Goal: Check status: Check status

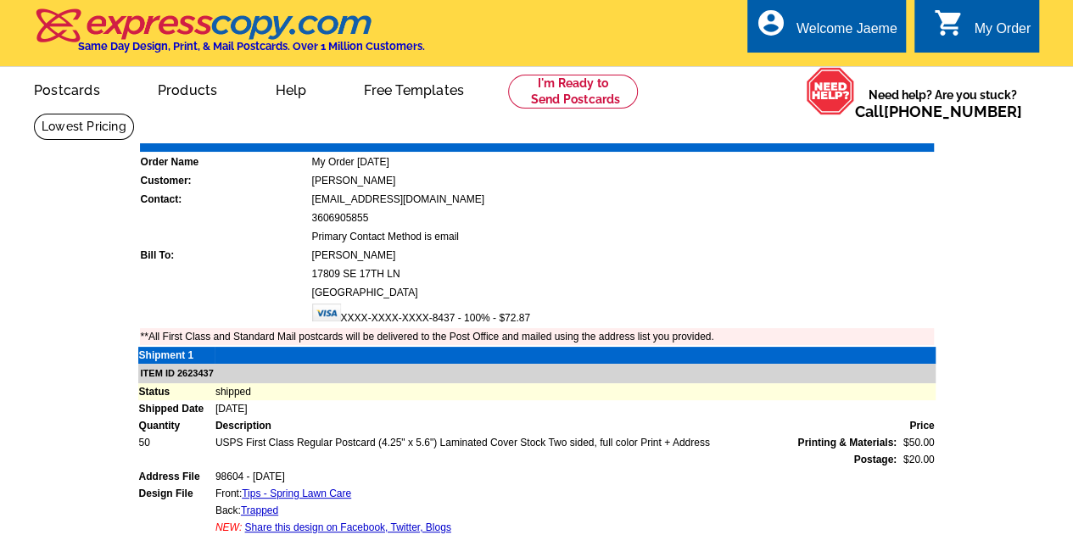
click at [997, 31] on div "My Order" at bounding box center [1002, 33] width 57 height 24
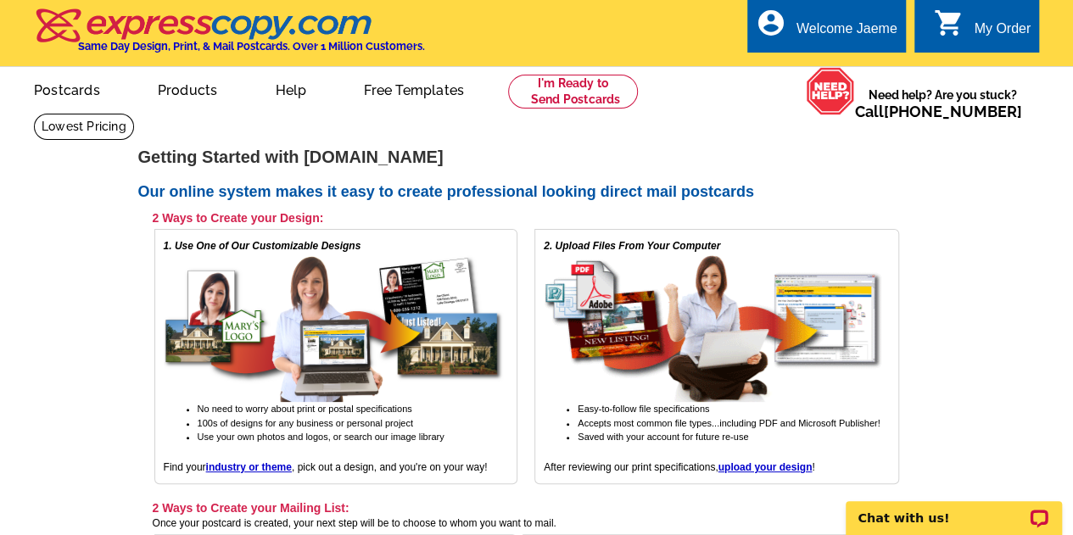
click at [996, 31] on div "My Order" at bounding box center [1002, 33] width 57 height 24
click at [869, 64] on link "My Account" at bounding box center [854, 65] width 73 height 15
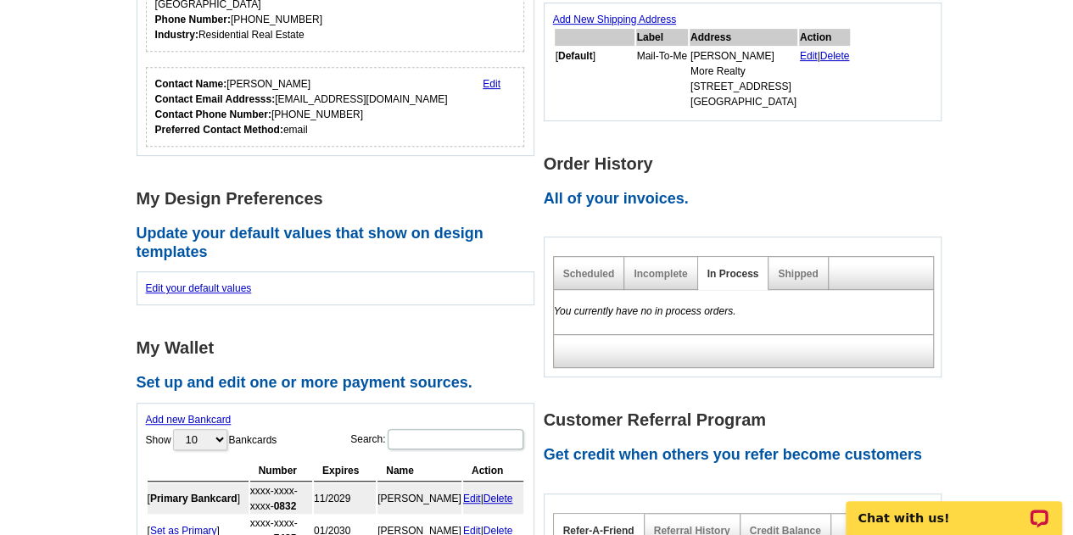
scroll to position [409, 0]
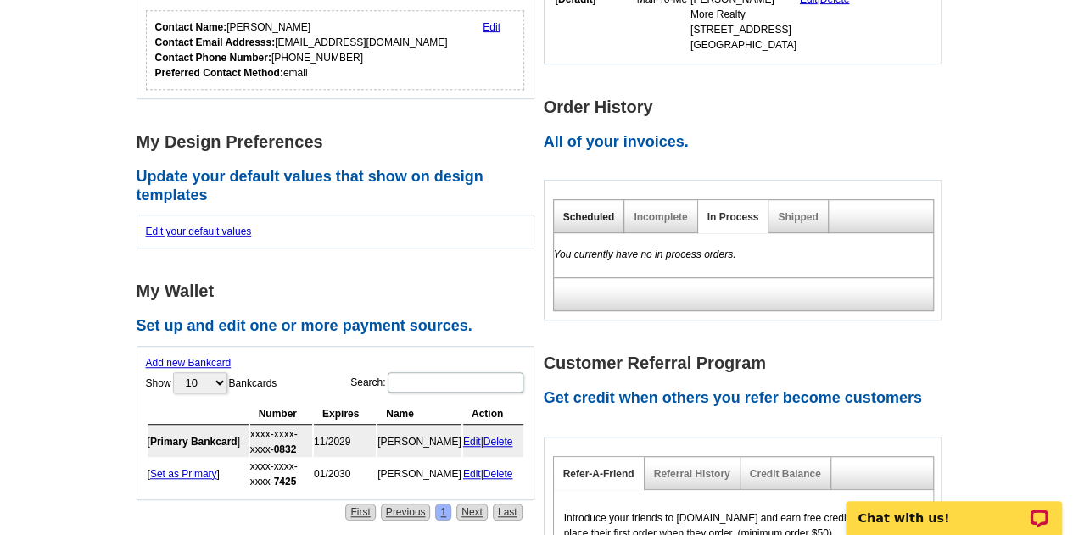
click at [583, 220] on link "Scheduled" at bounding box center [589, 217] width 52 height 12
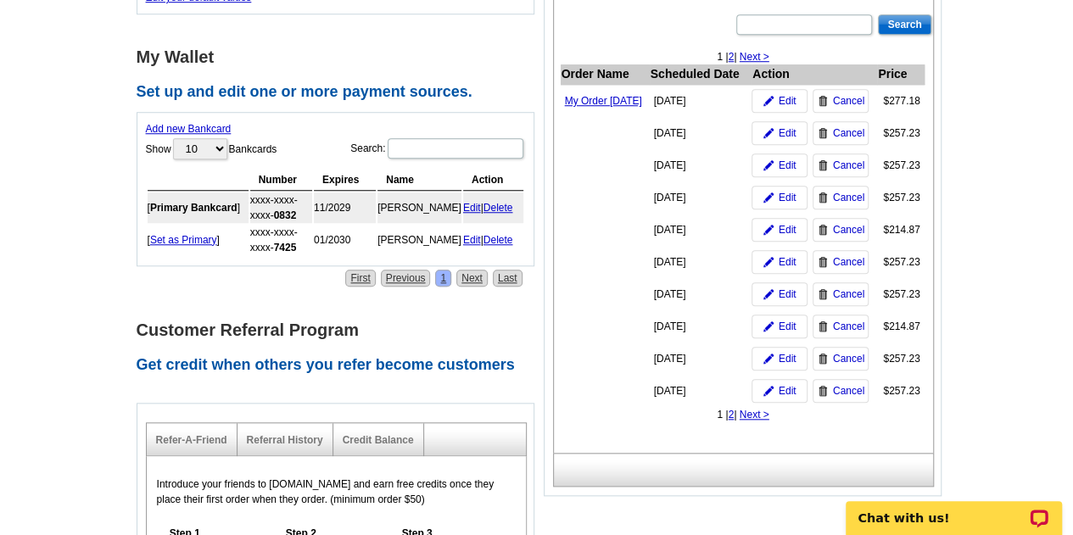
scroll to position [646, 0]
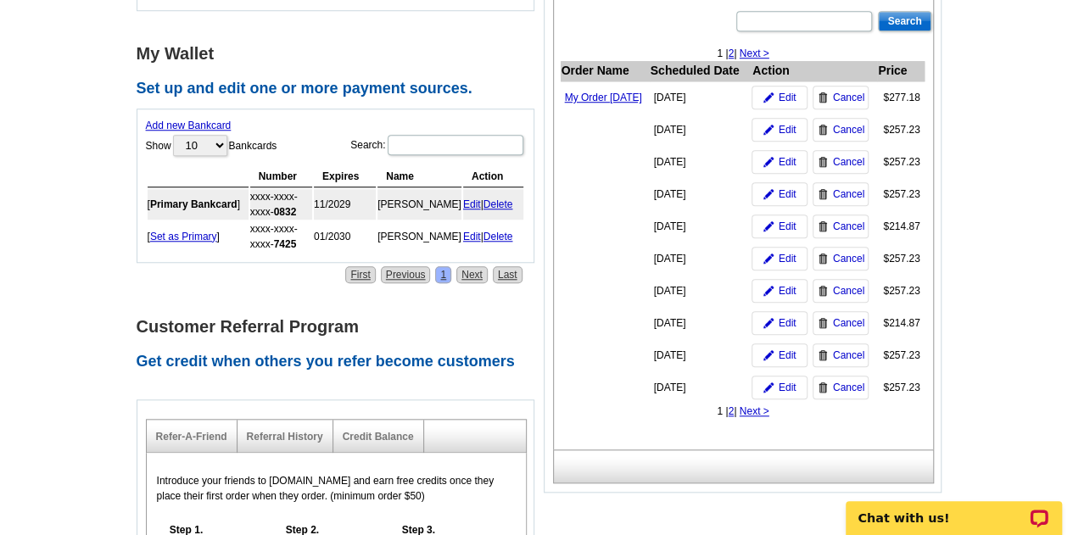
click at [728, 417] on link "2" at bounding box center [731, 411] width 6 height 12
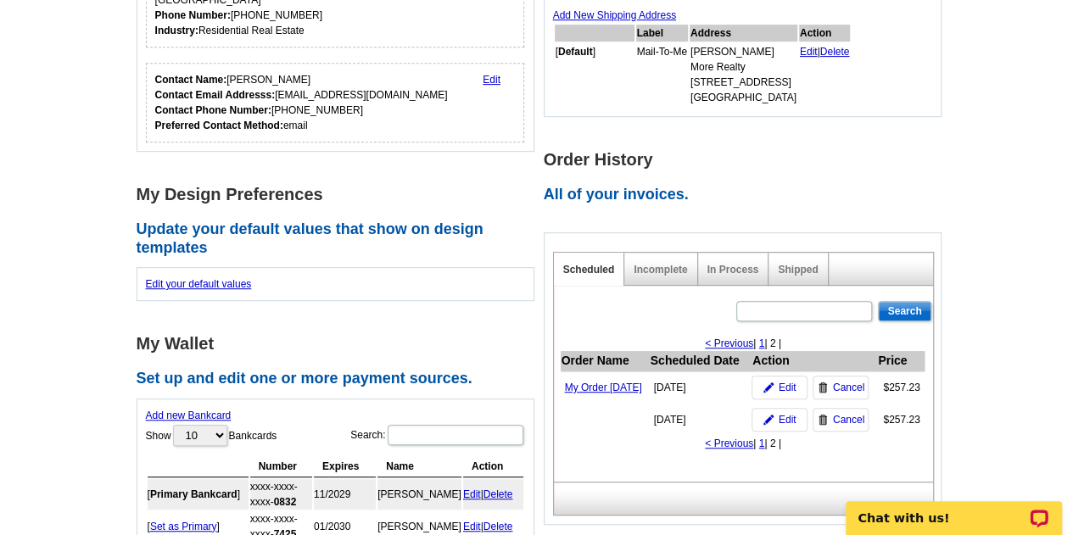
scroll to position [393, 0]
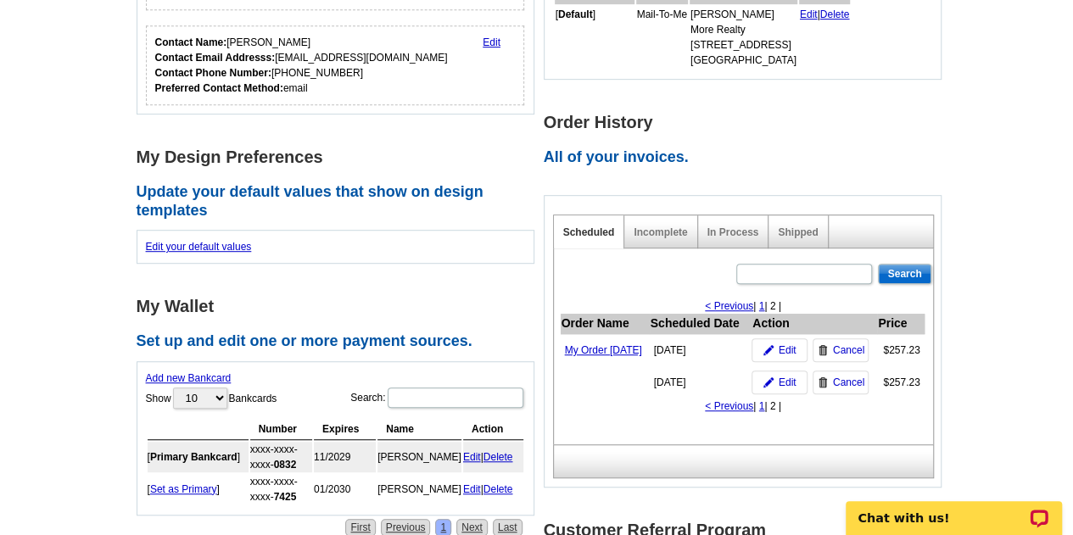
click at [796, 245] on div "Shipped" at bounding box center [797, 231] width 59 height 33
click at [797, 235] on link "Shipped" at bounding box center [798, 232] width 40 height 12
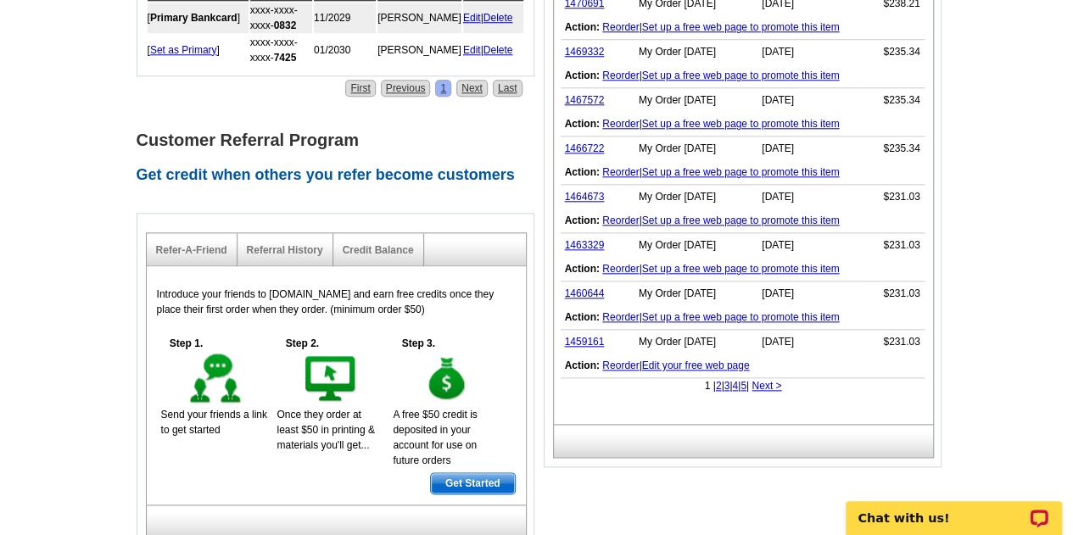
scroll to position [845, 0]
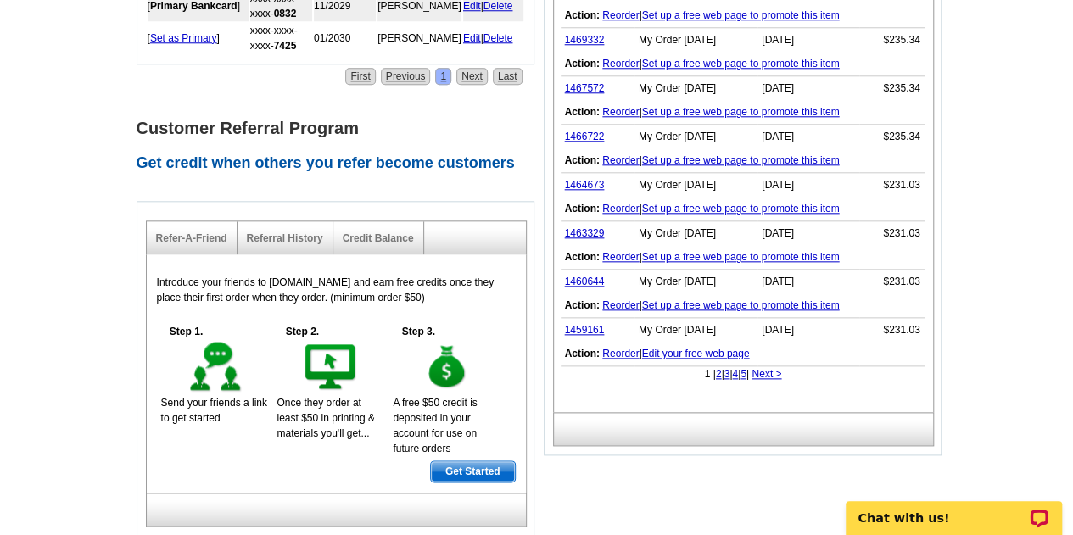
click at [770, 368] on link "Next >" at bounding box center [766, 374] width 30 height 12
click at [689, 368] on link "< Previous" at bounding box center [700, 374] width 48 height 12
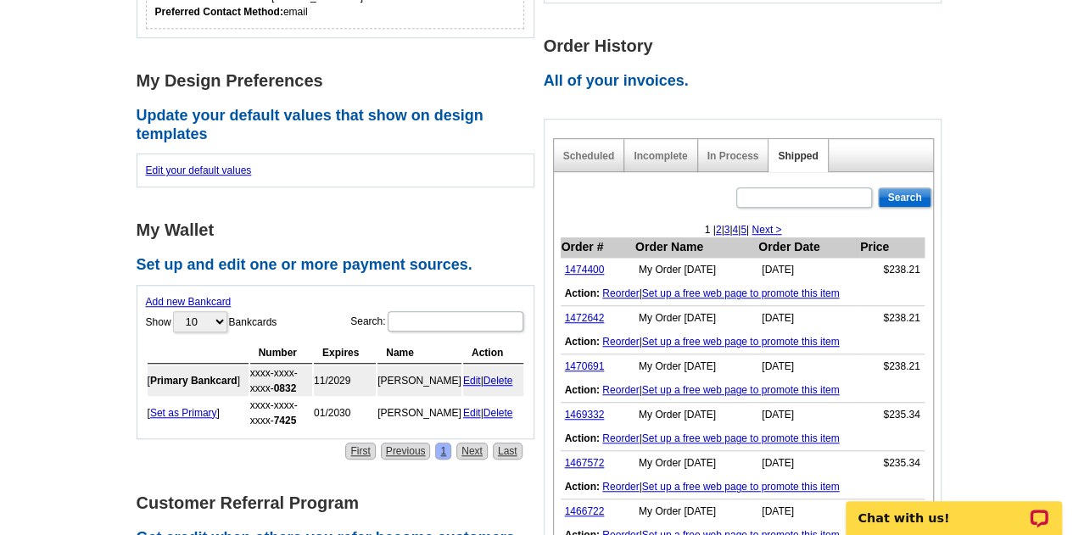
scroll to position [543, 0]
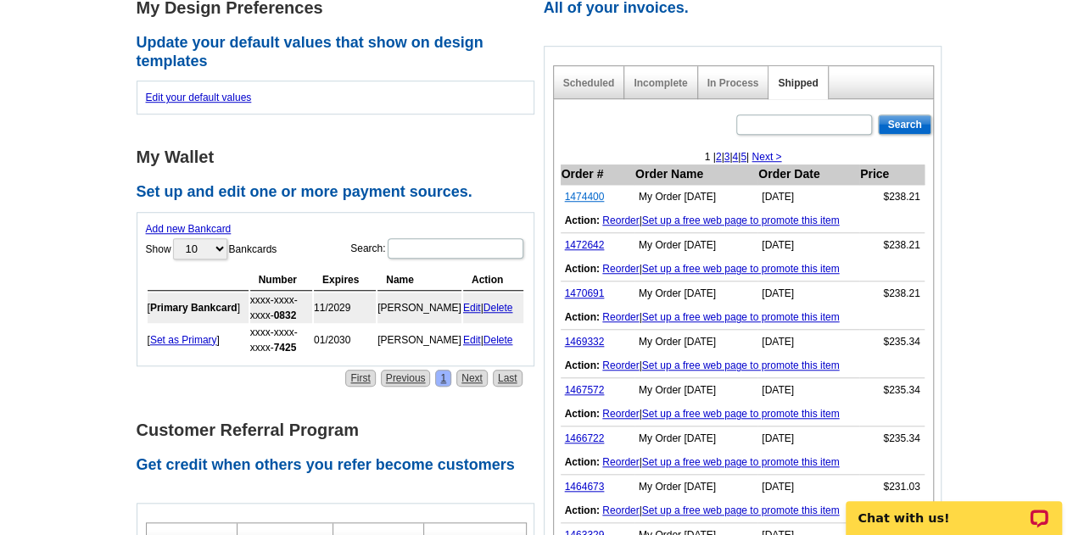
click at [587, 193] on link "1474400" at bounding box center [585, 197] width 40 height 12
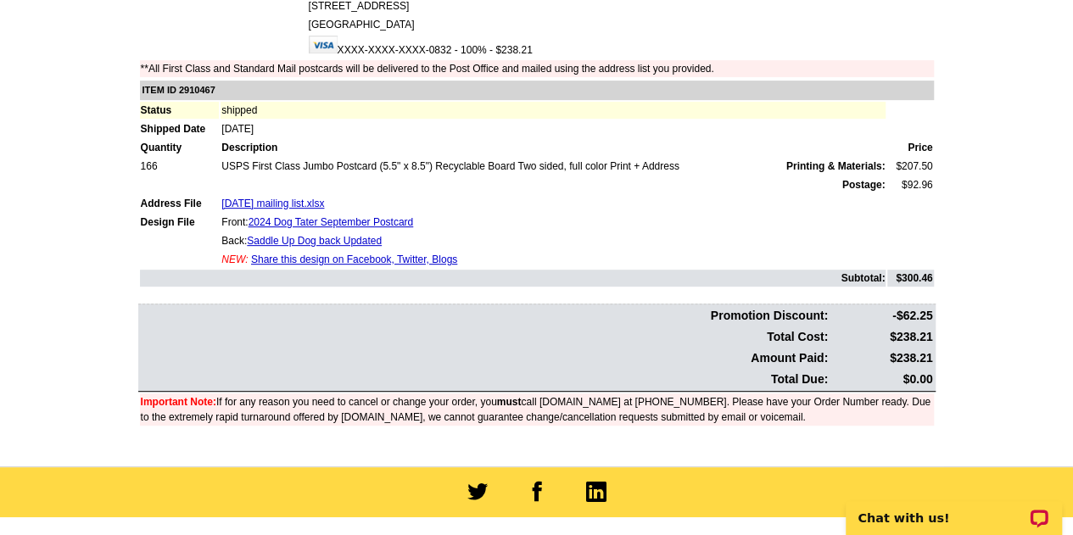
scroll to position [282, 0]
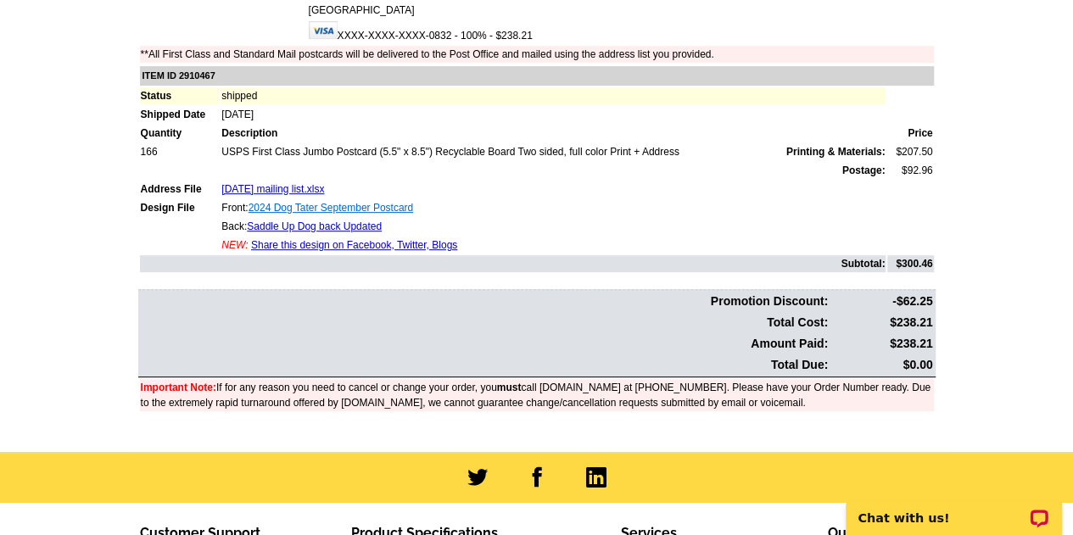
click at [374, 207] on link "2024 Dog Tater September Postcard" at bounding box center [330, 208] width 165 height 12
